Goal: Navigation & Orientation: Go to known website

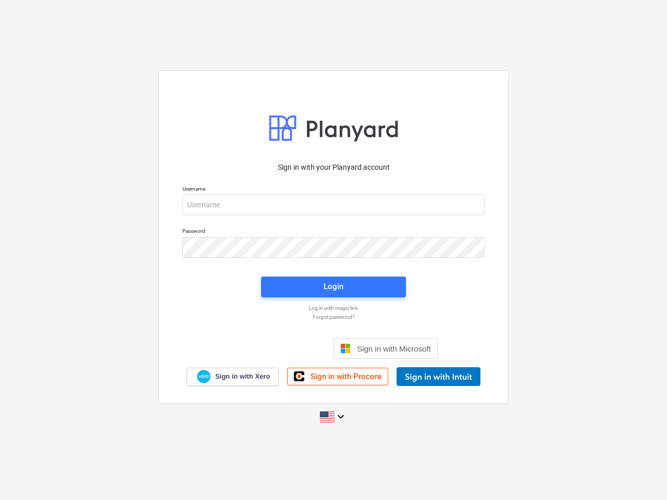
click at [354, 123] on button "Cookies settings" at bounding box center [354, 123] width 80 height 24
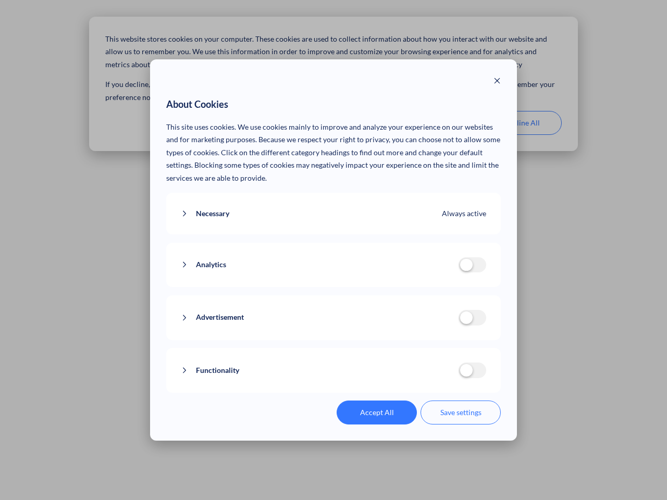
click at [438, 123] on p "This site uses cookies. We use cookies mainly to improve and analyze your exper…" at bounding box center [333, 153] width 335 height 64
click at [522, 123] on div "About Cookies This site uses cookies. We use cookies mainly to improve and anal…" at bounding box center [333, 250] width 667 height 500
click at [333, 205] on div "Necessary Always active These cookies are necessary for the website to function…" at bounding box center [333, 214] width 335 height 42
click at [333, 247] on div "Analytics analytics cookies disallowed These cookies help us to understand how …" at bounding box center [333, 265] width 335 height 45
click at [333, 287] on div "Analytics analytics cookies disallowed These cookies help us to understand how …" at bounding box center [333, 265] width 335 height 45
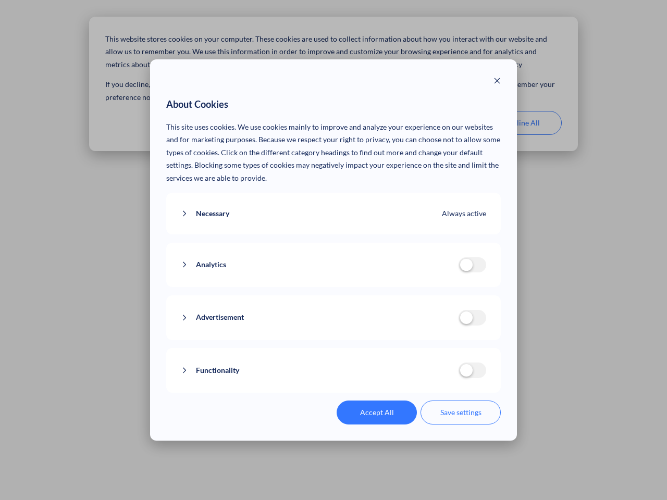
click at [386, 349] on div "Functionality functionality cookies disallowed We use a set of cookies that are…" at bounding box center [333, 370] width 335 height 45
click at [438, 377] on button "Functionality" at bounding box center [320, 370] width 278 height 13
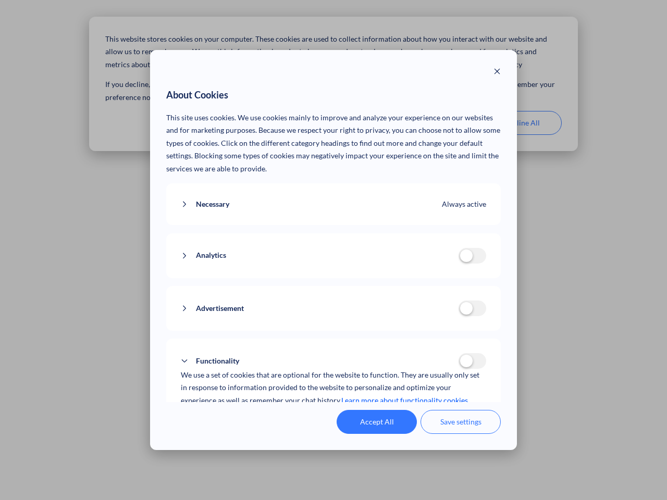
click at [333, 417] on div "Accept All Save settings" at bounding box center [333, 422] width 335 height 24
